Goal: Task Accomplishment & Management: Use online tool/utility

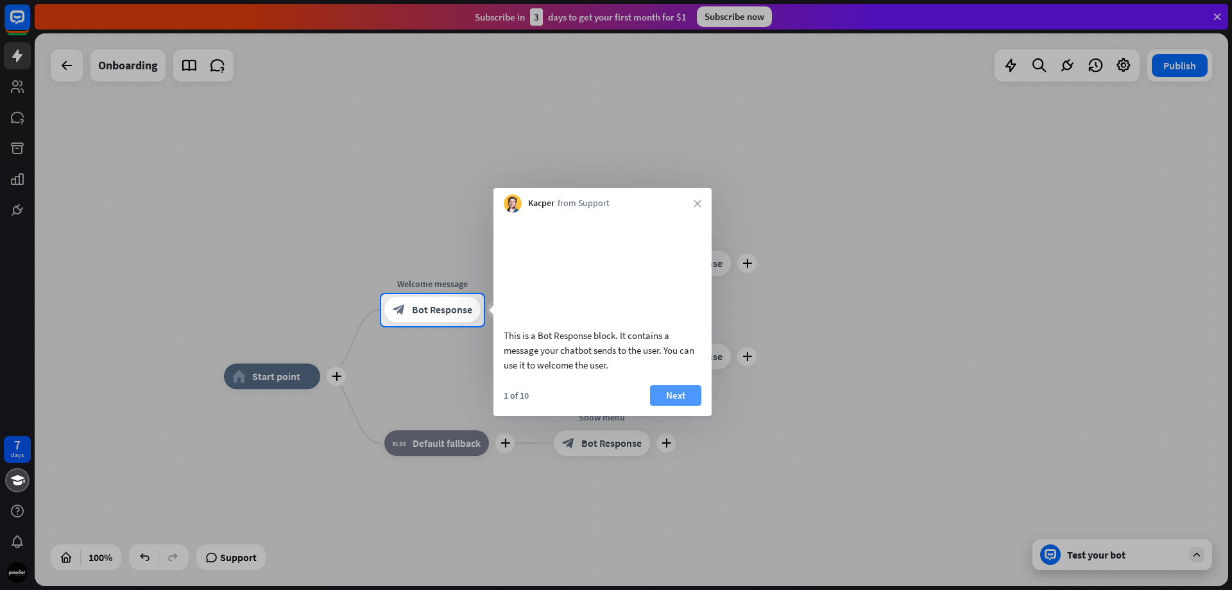
click at [687, 406] on button "Next" at bounding box center [675, 395] width 51 height 21
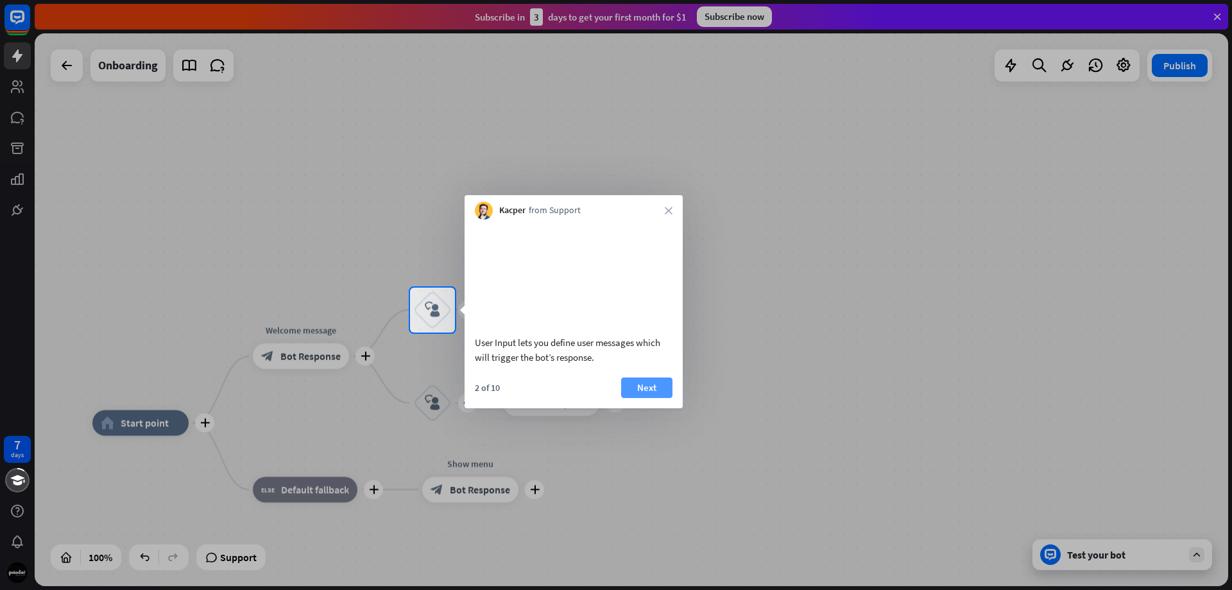
click at [646, 398] on button "Next" at bounding box center [646, 387] width 51 height 21
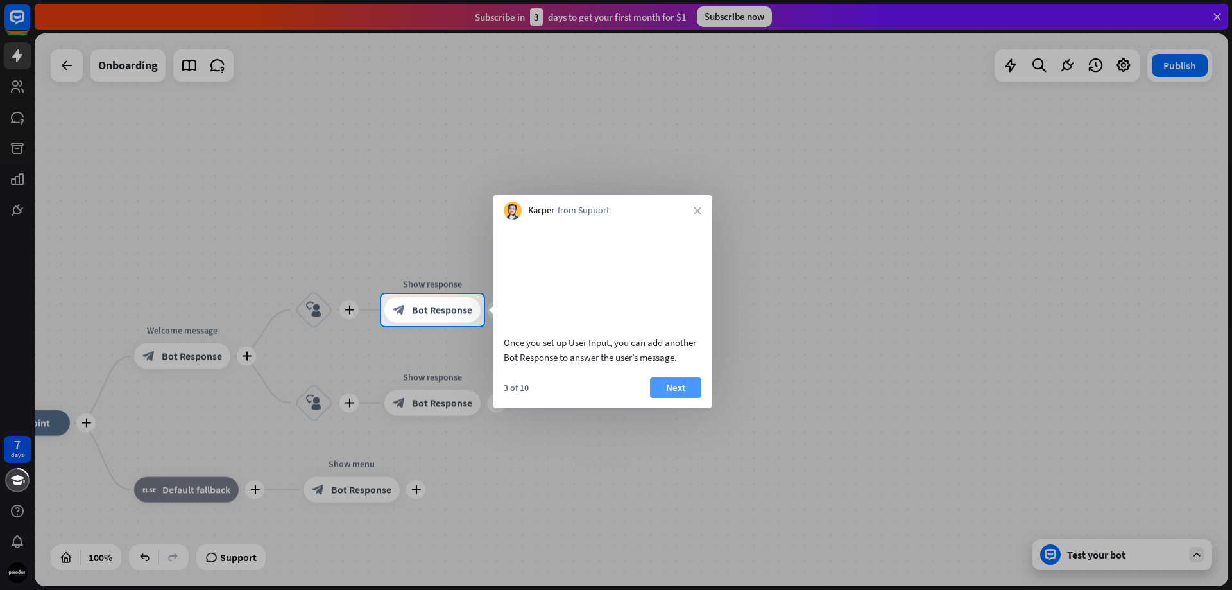
click at [669, 398] on button "Next" at bounding box center [675, 387] width 51 height 21
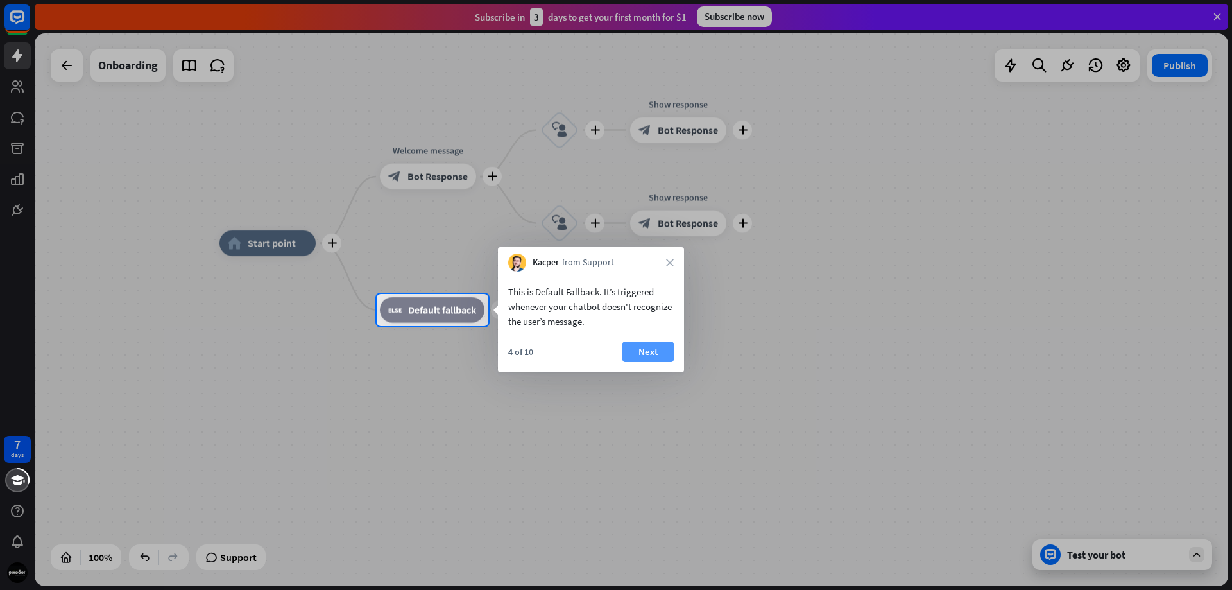
click at [655, 355] on button "Next" at bounding box center [648, 351] width 51 height 21
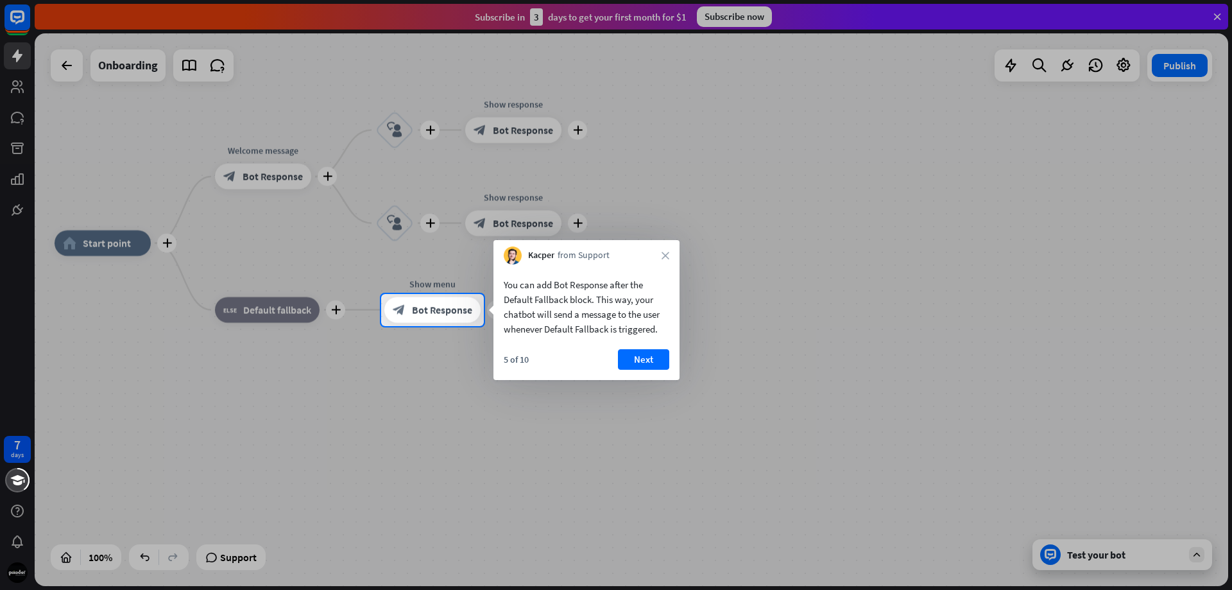
click at [655, 354] on button "Next" at bounding box center [643, 359] width 51 height 21
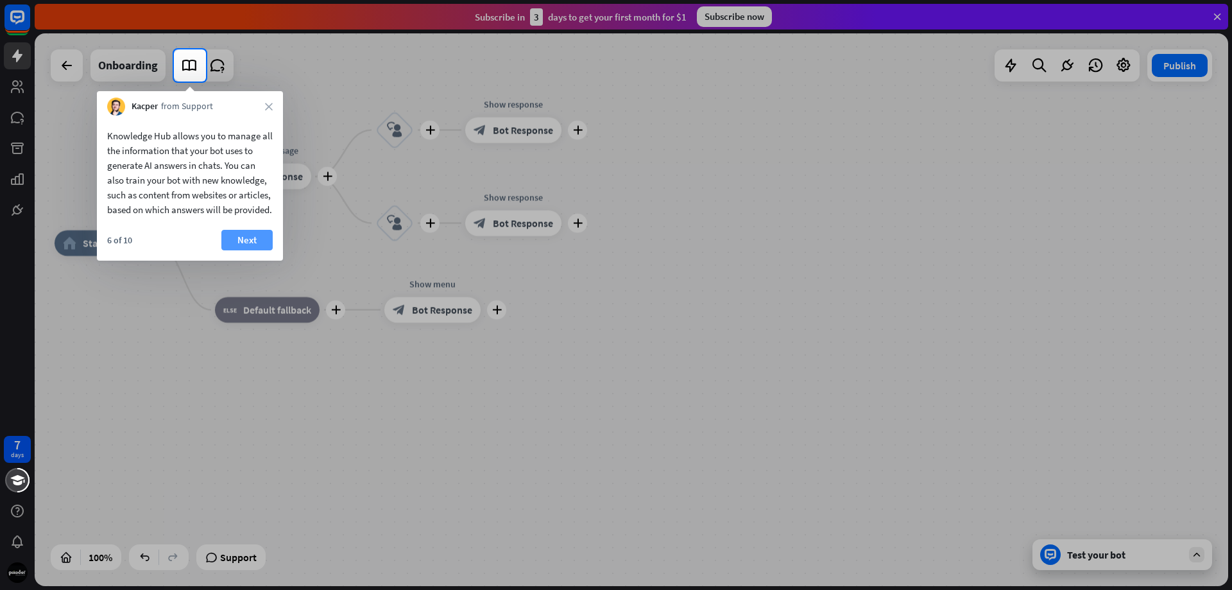
click at [255, 250] on button "Next" at bounding box center [246, 240] width 51 height 21
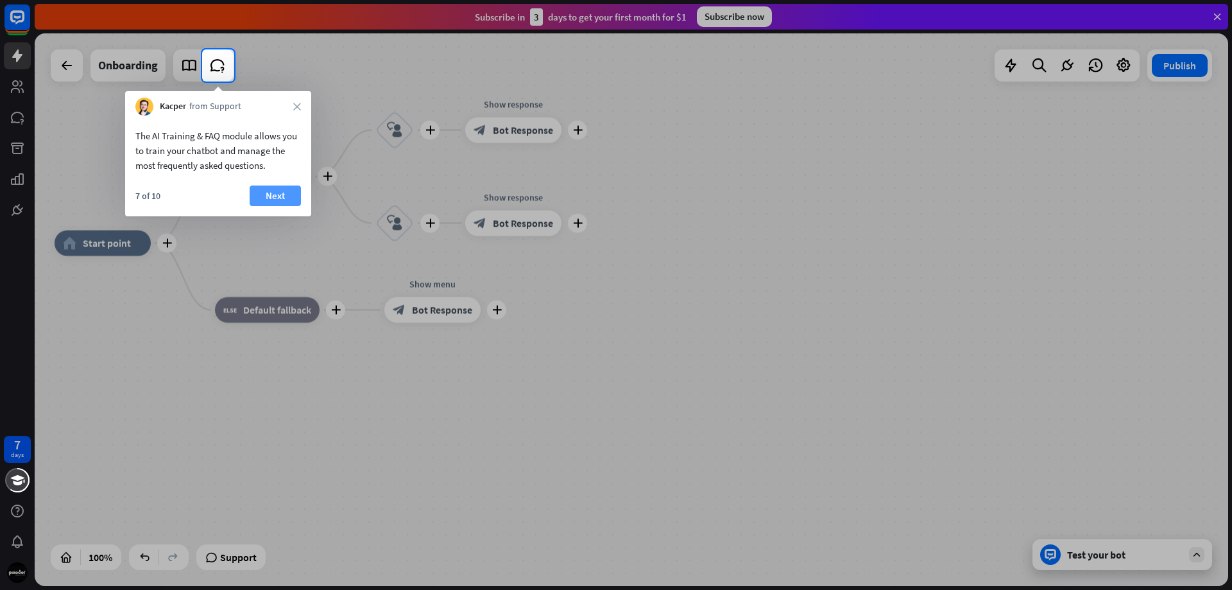
click at [272, 198] on button "Next" at bounding box center [275, 196] width 51 height 21
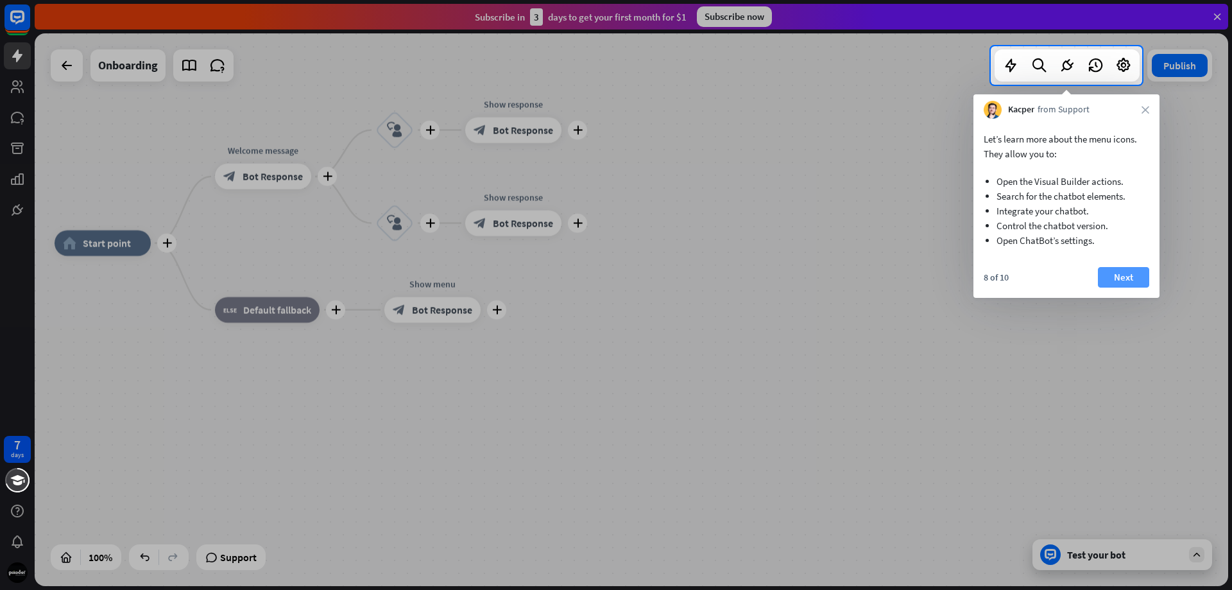
click at [1127, 279] on button "Next" at bounding box center [1123, 277] width 51 height 21
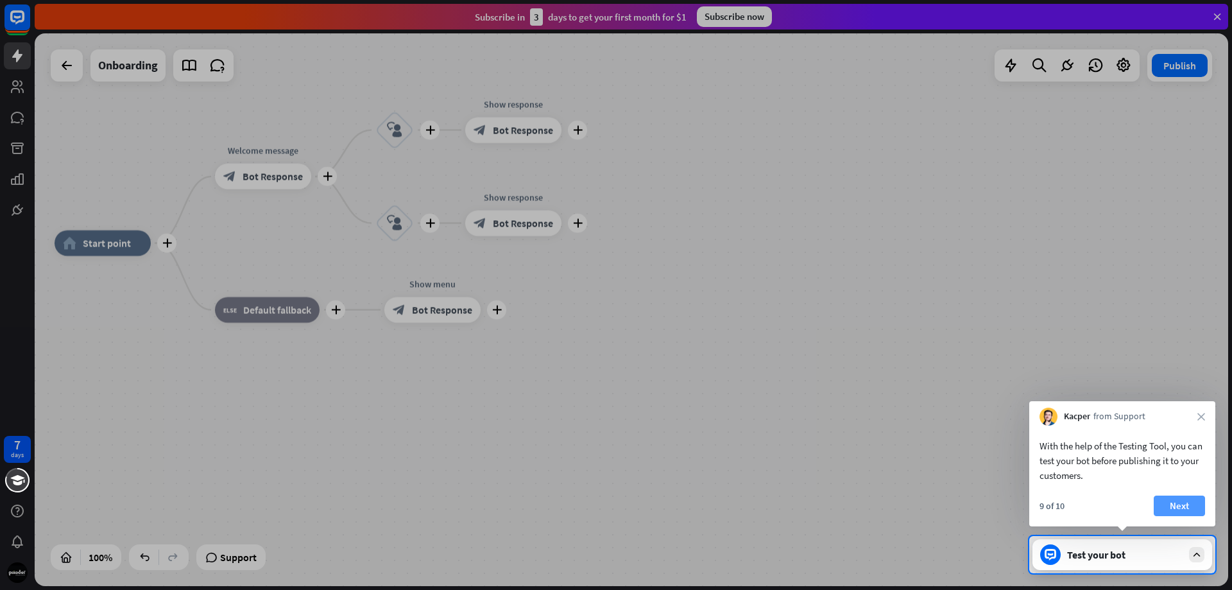
click at [1186, 505] on button "Next" at bounding box center [1179, 506] width 51 height 21
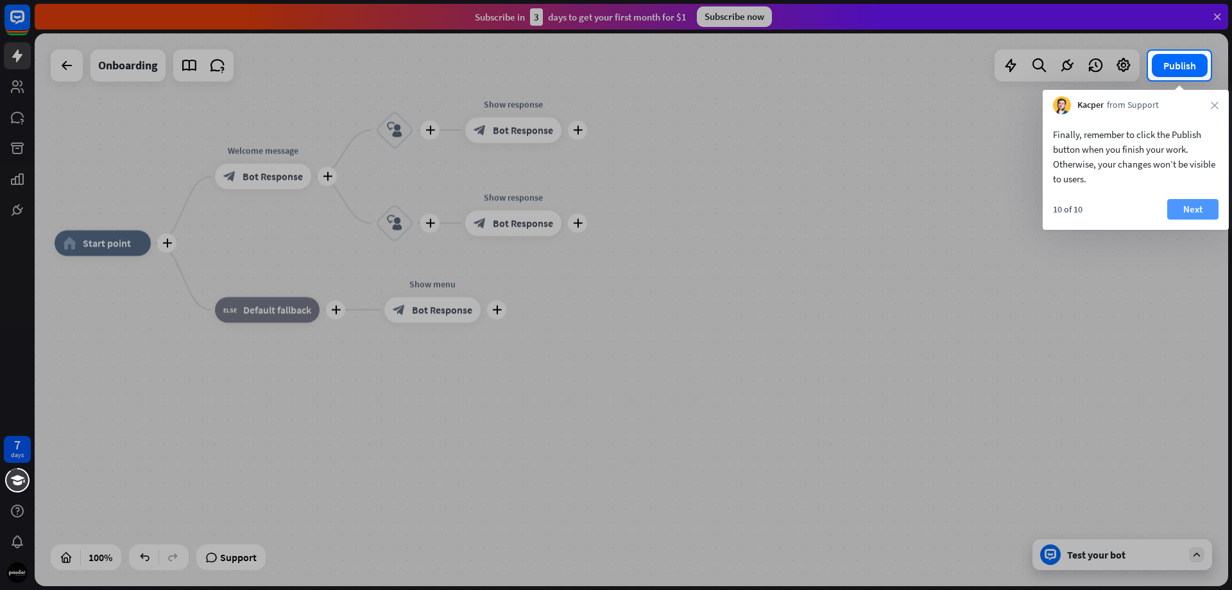
click at [1197, 203] on button "Next" at bounding box center [1193, 209] width 51 height 21
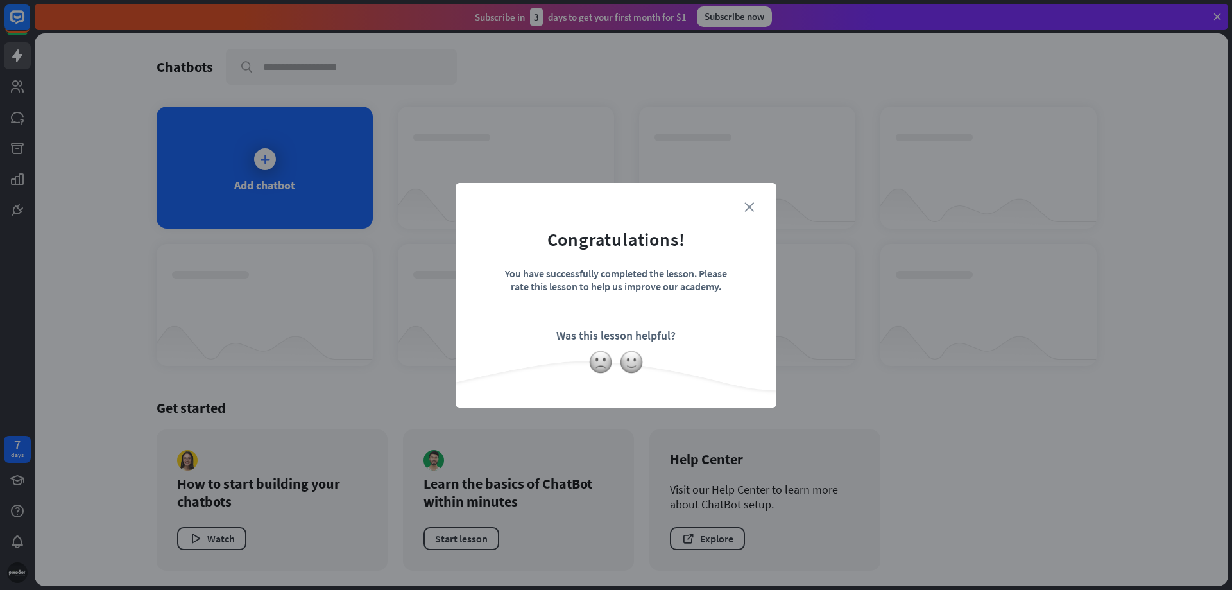
click at [750, 203] on icon "close" at bounding box center [750, 207] width 10 height 10
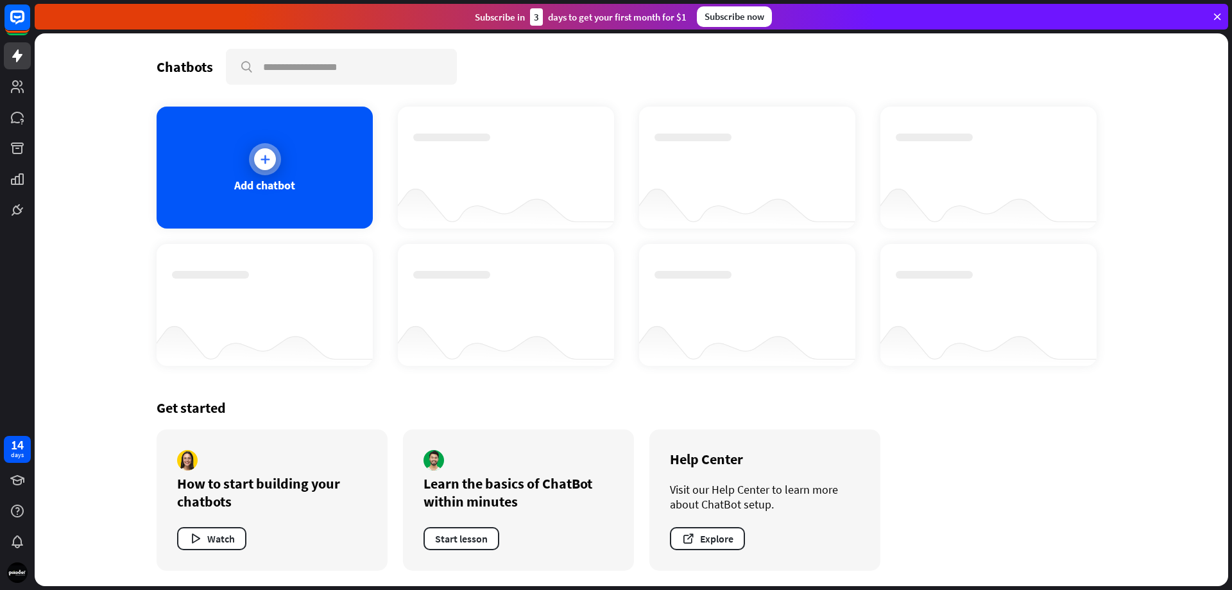
click at [263, 162] on icon at bounding box center [265, 159] width 13 height 13
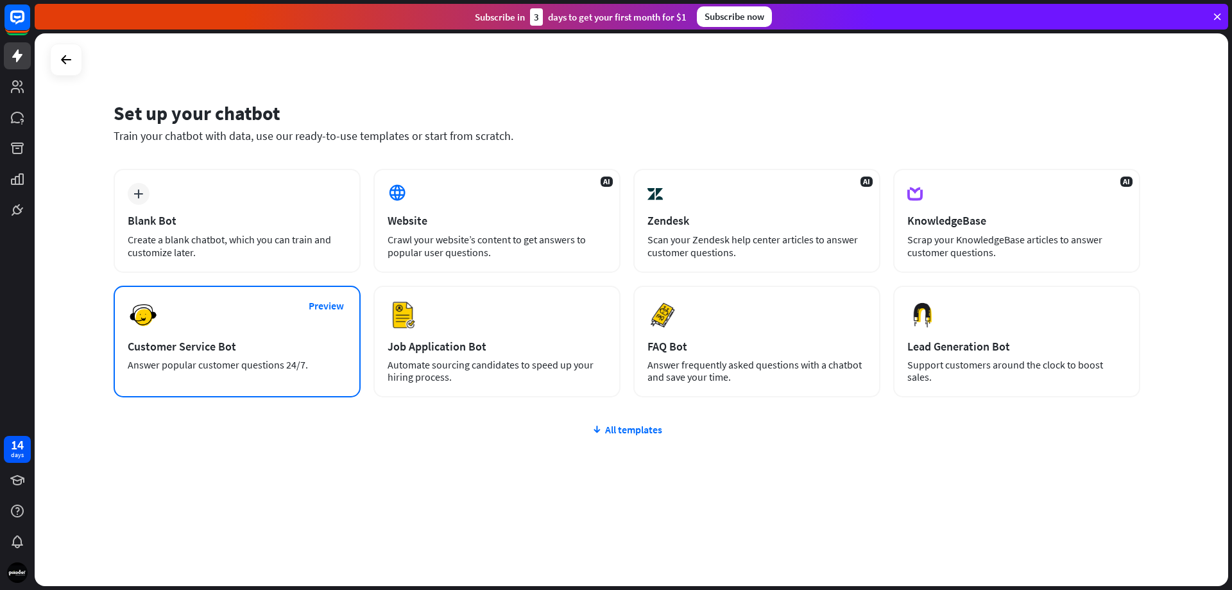
click at [193, 349] on div "Customer Service Bot" at bounding box center [237, 346] width 219 height 15
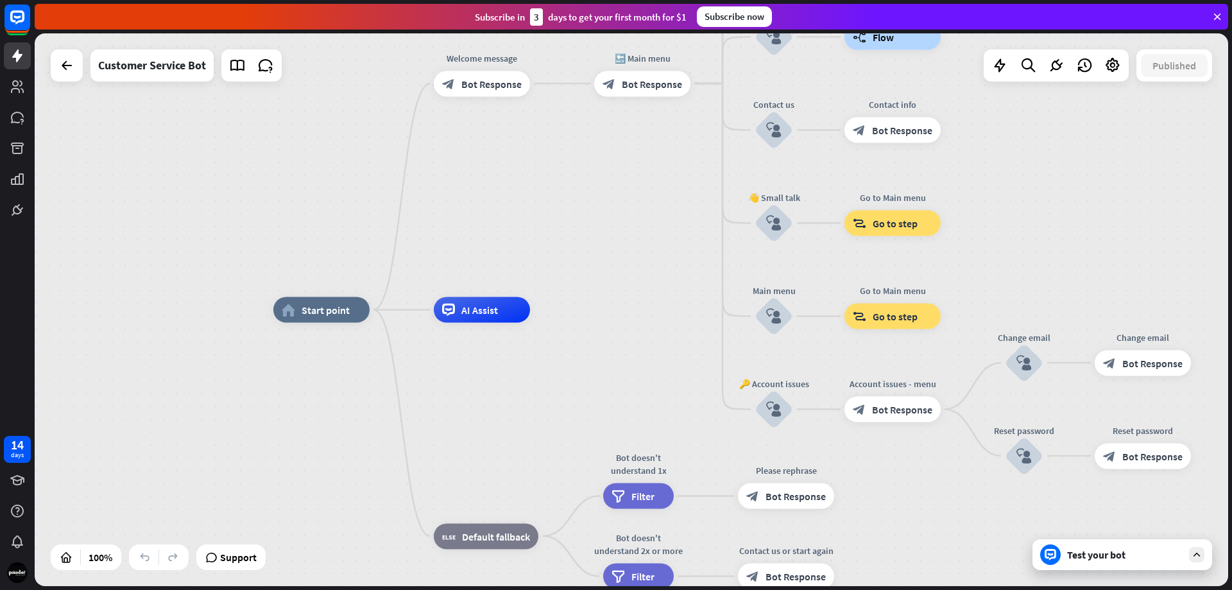
click at [1121, 555] on div "Test your bot" at bounding box center [1125, 554] width 116 height 13
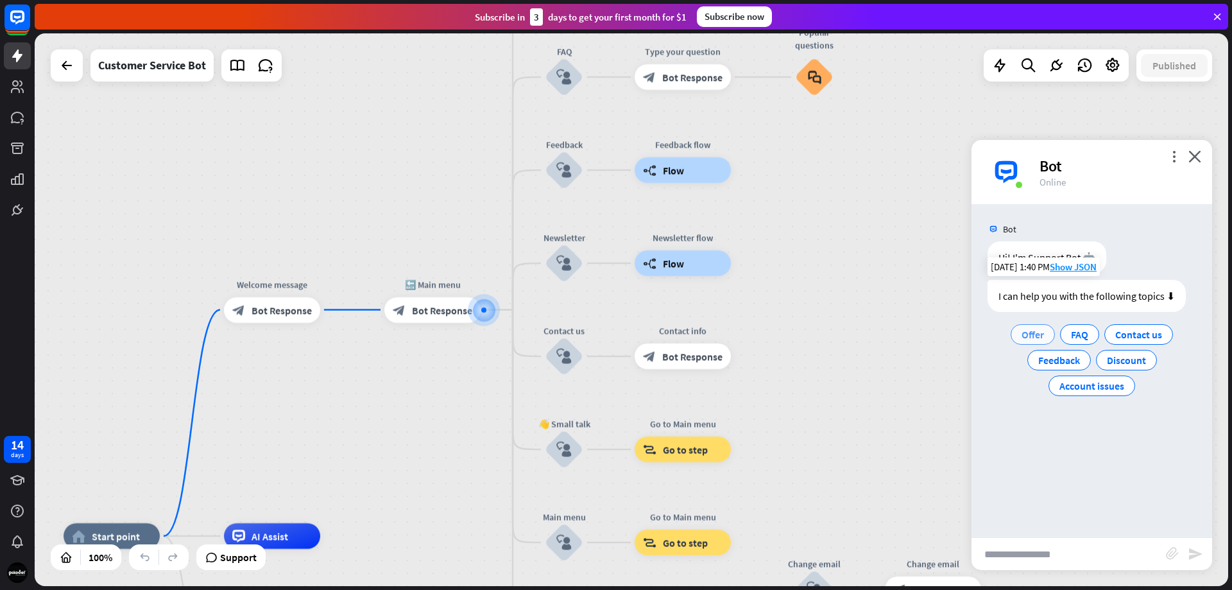
click at [1040, 331] on span "Offer" at bounding box center [1033, 334] width 22 height 13
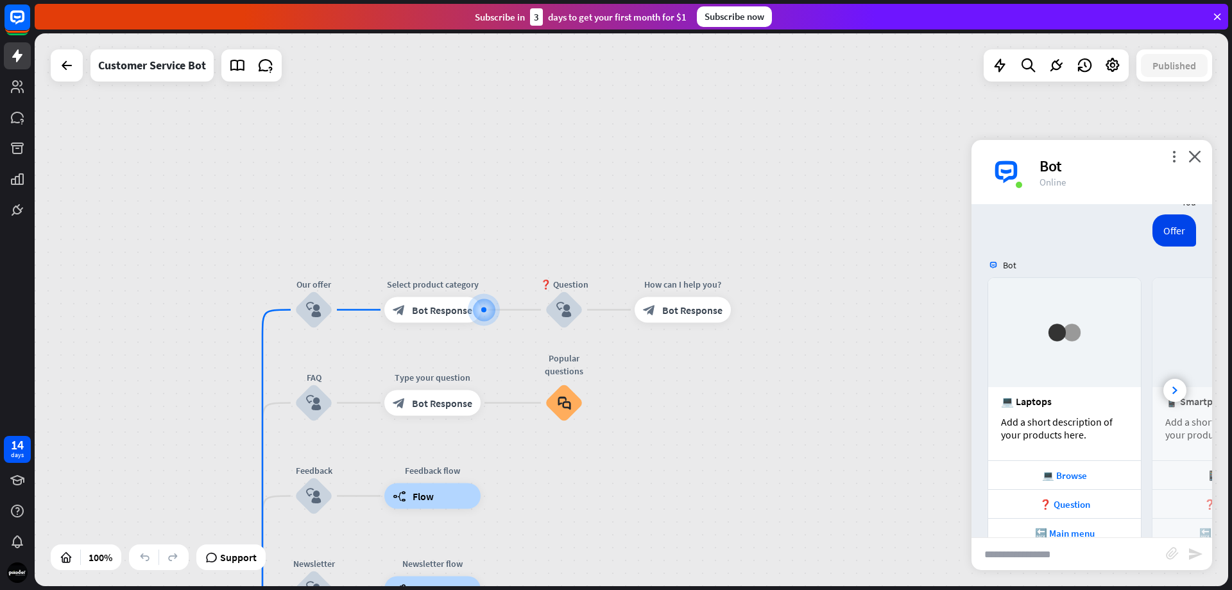
scroll to position [158, 0]
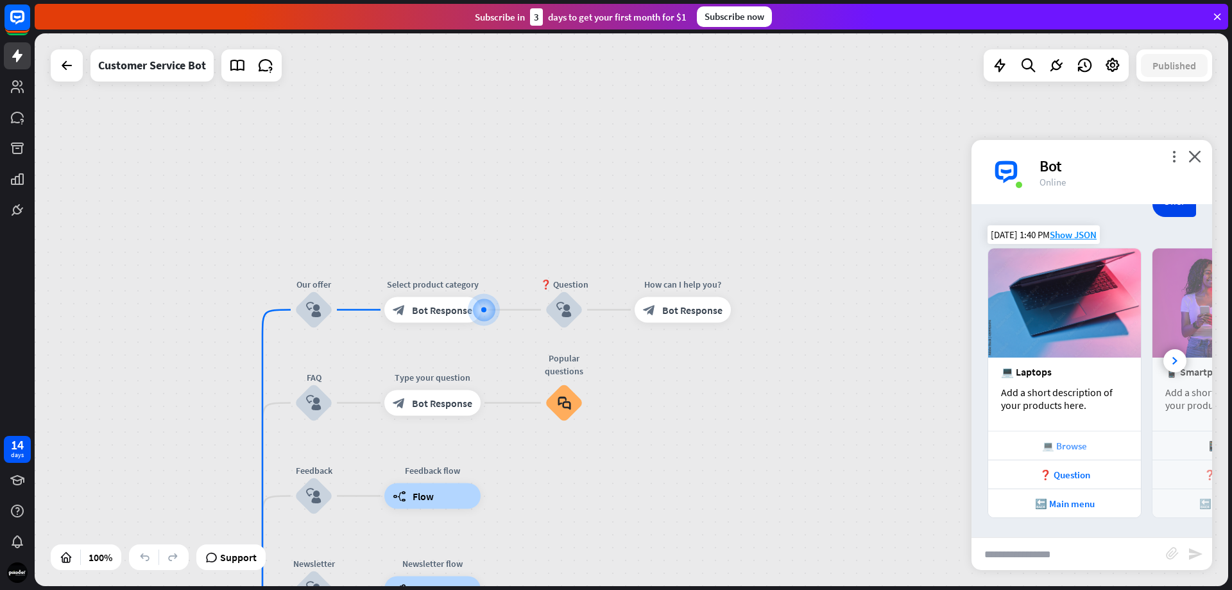
click at [1067, 450] on div "💻 Browse" at bounding box center [1065, 446] width 140 height 12
